Goal: Navigation & Orientation: Go to known website

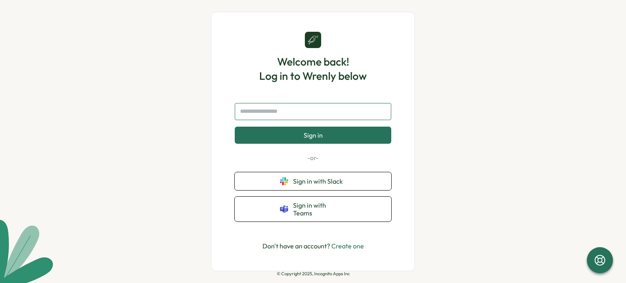
click at [295, 120] on input "text" at bounding box center [313, 111] width 156 height 17
type input "**********"
click at [306, 143] on button "Sign in" at bounding box center [313, 135] width 156 height 17
